Goal: Find specific page/section: Find specific page/section

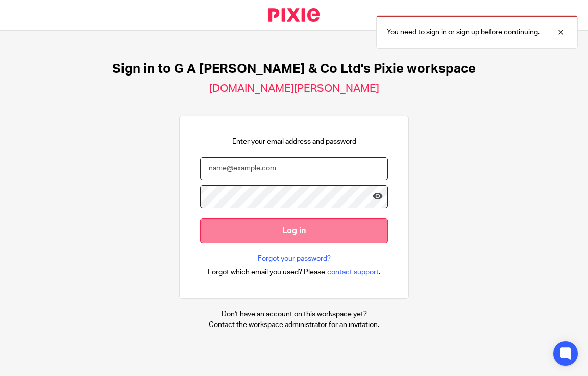
type input "[EMAIL_ADDRESS][DOMAIN_NAME]"
click at [274, 228] on input "Log in" at bounding box center [294, 230] width 188 height 25
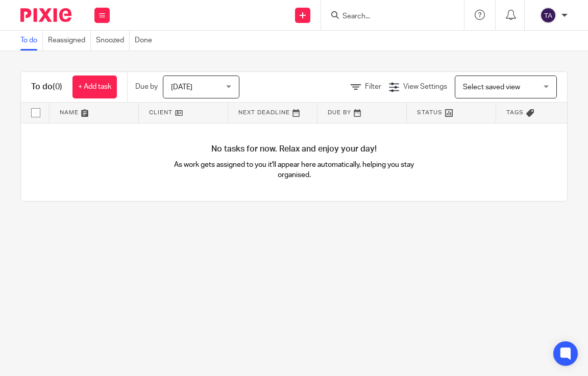
click at [382, 14] on input "Search" at bounding box center [387, 16] width 92 height 9
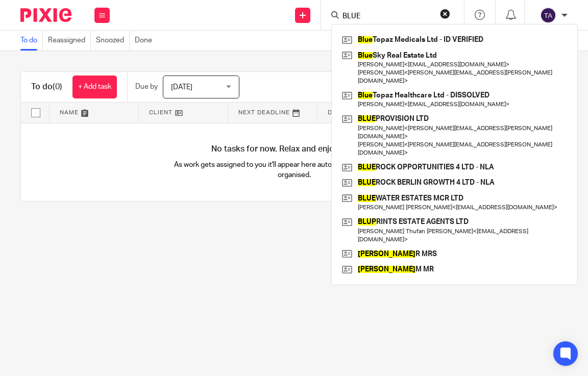
type input "BLUE"
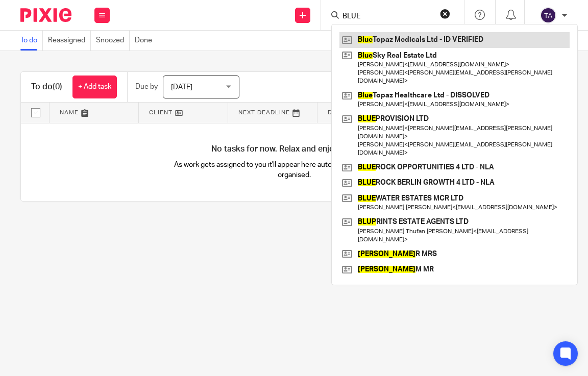
click at [413, 37] on link at bounding box center [454, 39] width 230 height 15
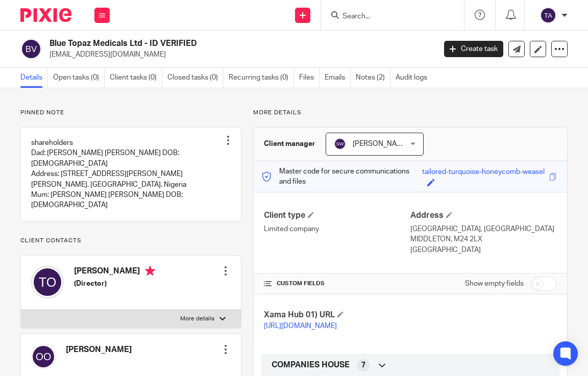
click at [155, 275] on h4 "Tomilola Oluwabusayo Oloruntoba" at bounding box center [114, 272] width 81 height 13
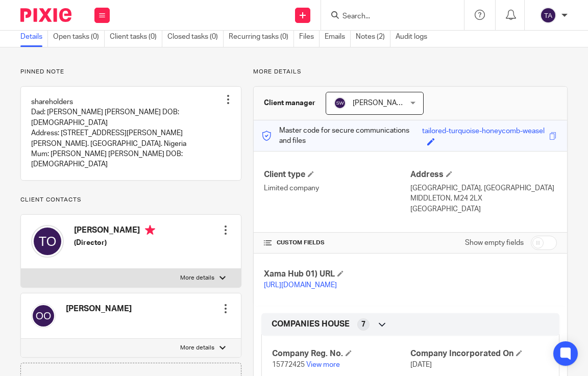
scroll to position [61, 0]
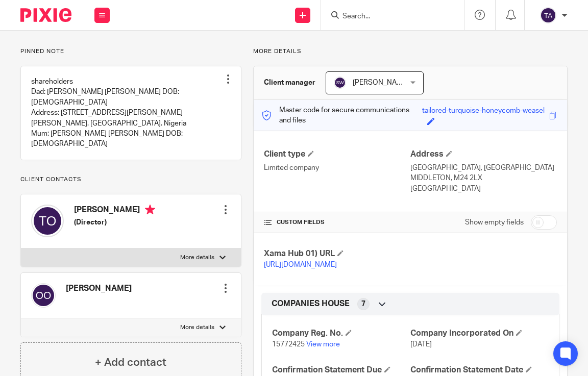
drag, startPoint x: 157, startPoint y: 287, endPoint x: 65, endPoint y: 287, distance: 91.4
click at [65, 287] on div "Oluwatosin Oloruntoba Edit contact Create client from contact Export data Make …" at bounding box center [131, 295] width 220 height 45
copy h4 "Oluwatosin Oloruntoba"
click at [384, 17] on input "Search" at bounding box center [387, 16] width 92 height 9
paste input "Oluwatosin Oloruntoba"
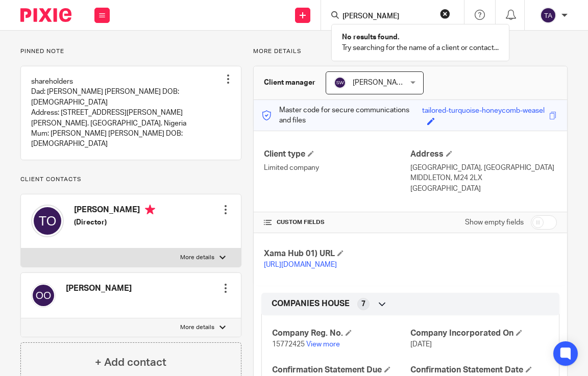
drag, startPoint x: 383, startPoint y: 15, endPoint x: 331, endPoint y: 12, distance: 52.1
click at [331, 13] on div "Oluwatosin Oloruntoba" at bounding box center [390, 15] width 119 height 13
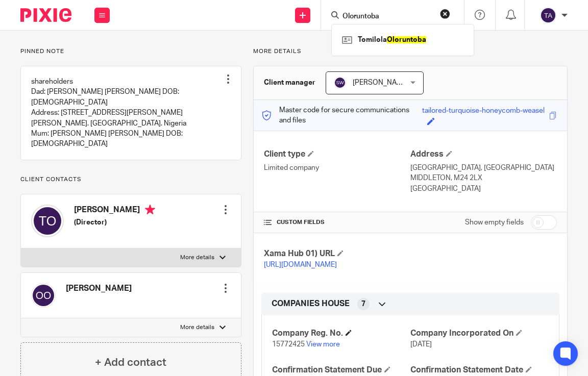
type input "Oloruntoba"
